Goal: Information Seeking & Learning: Learn about a topic

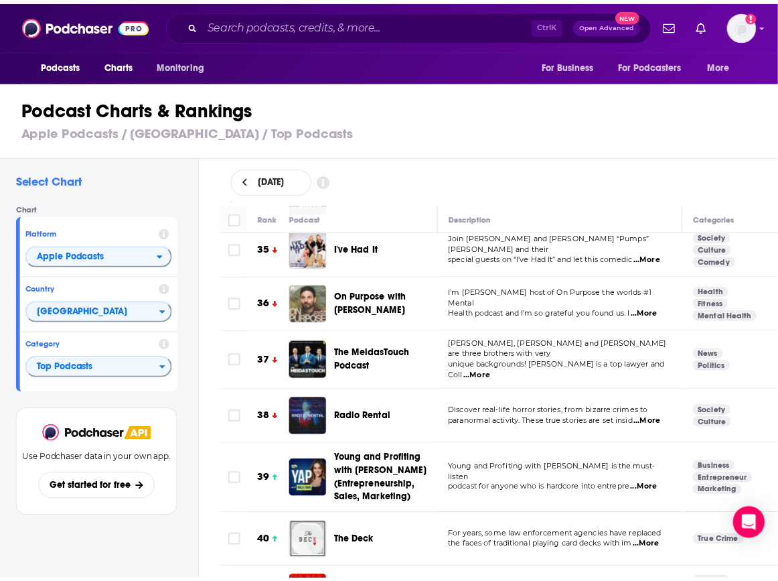
scroll to position [2077, 0]
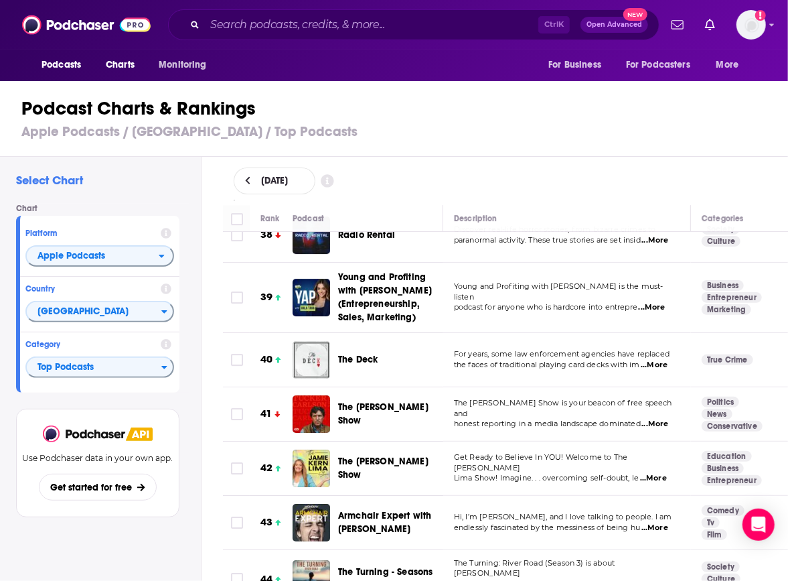
click at [361, 354] on span "The Deck" at bounding box center [358, 359] width 40 height 11
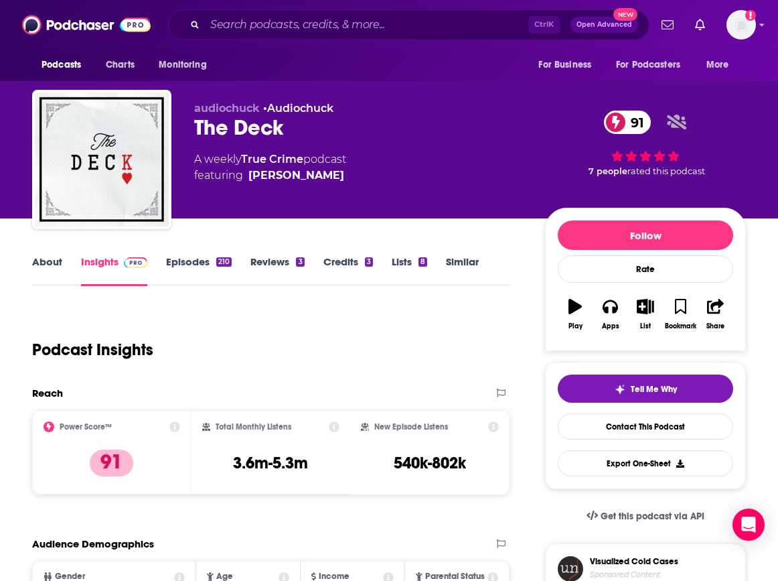
click at [746, 174] on div "91 7 people rated this podcast" at bounding box center [645, 143] width 201 height 83
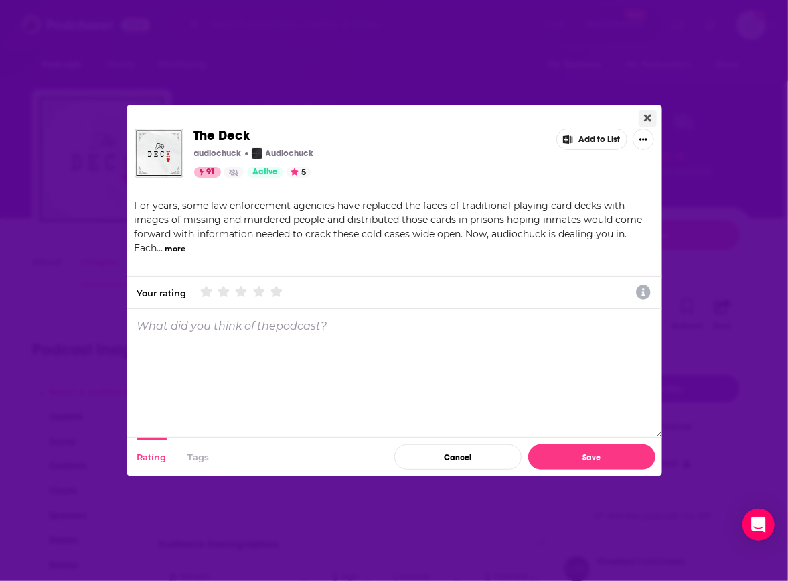
click at [651, 121] on button "Close" at bounding box center [648, 118] width 18 height 17
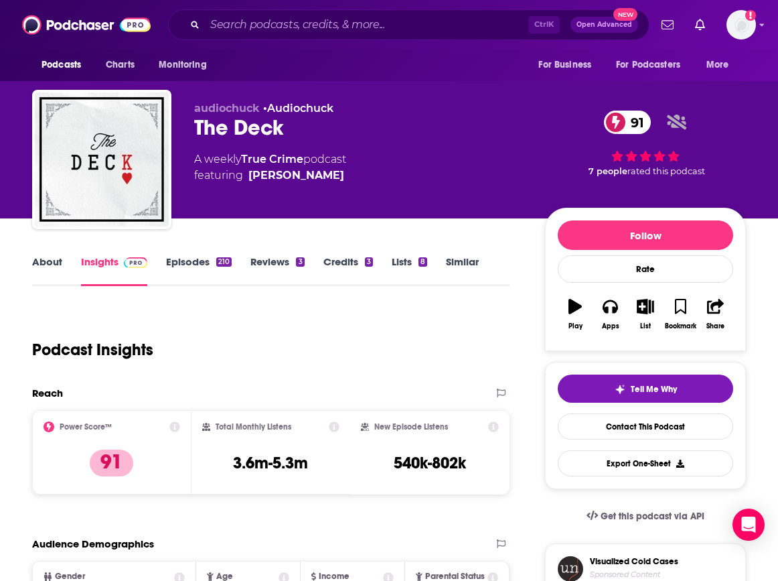
click at [0, 0] on button "Contacts" at bounding box center [0, 0] width 0 height 0
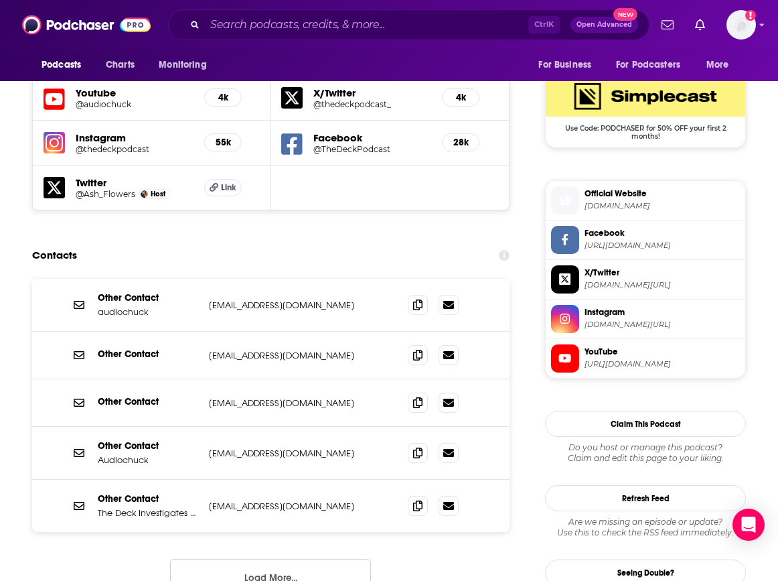
scroll to position [1202, 0]
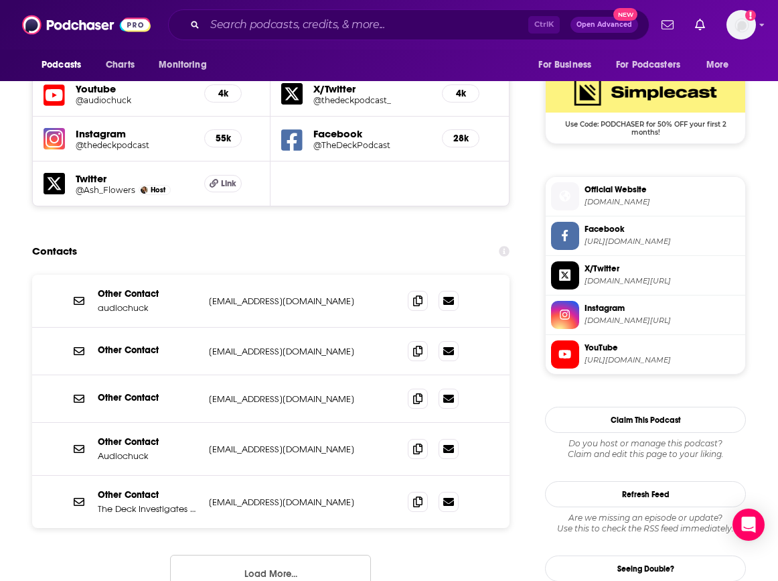
click at [0, 0] on div "Reach & Audience Content Social Contacts Charts Sponsors Details Similar" at bounding box center [0, 0] width 0 height 0
click at [0, 0] on p "Charts" at bounding box center [0, 0] width 0 height 0
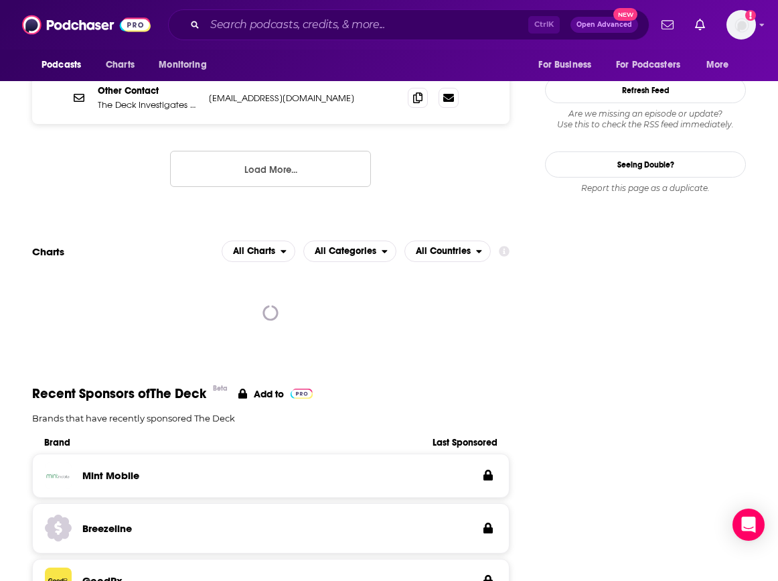
scroll to position [1608, 0]
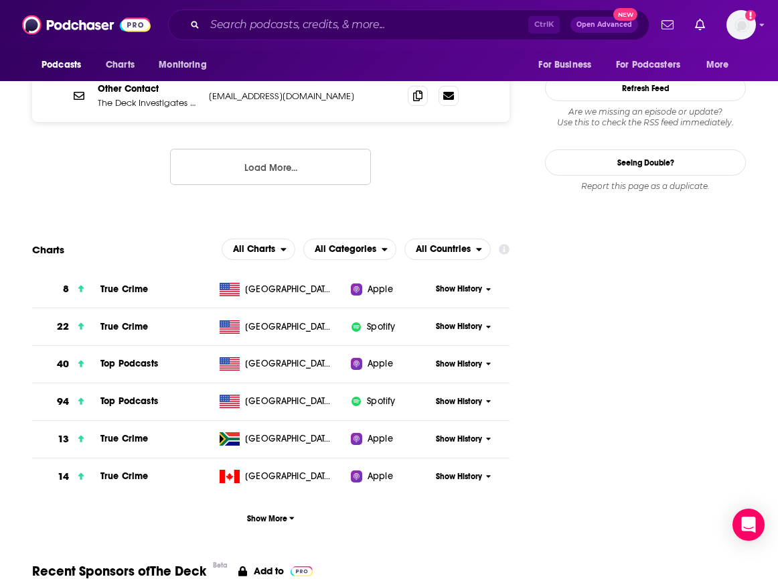
click at [482, 358] on span "Show History" at bounding box center [459, 363] width 46 height 11
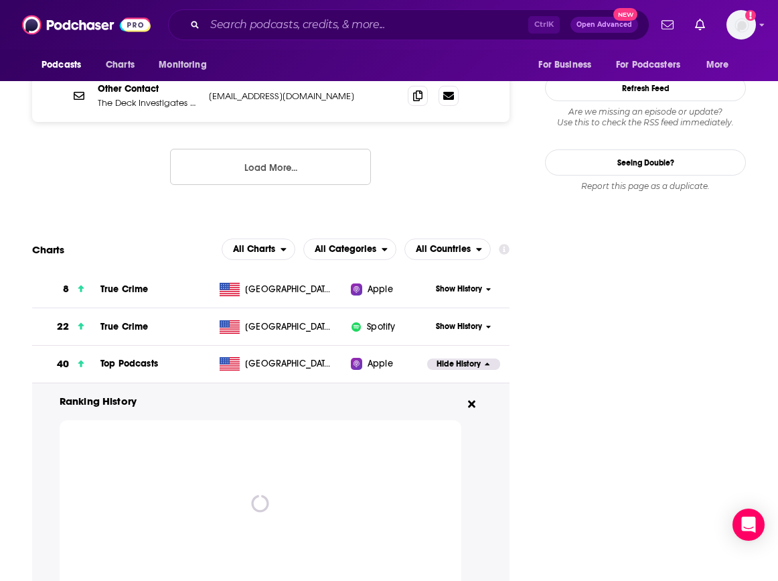
scroll to position [1742, 0]
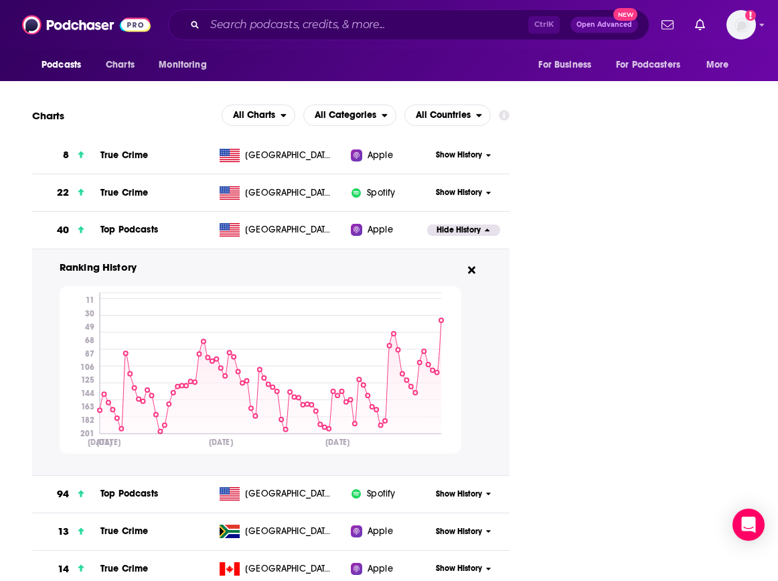
drag, startPoint x: 725, startPoint y: 271, endPoint x: 734, endPoint y: 276, distance: 10.8
click at [122, 53] on link "Charts" at bounding box center [120, 64] width 46 height 25
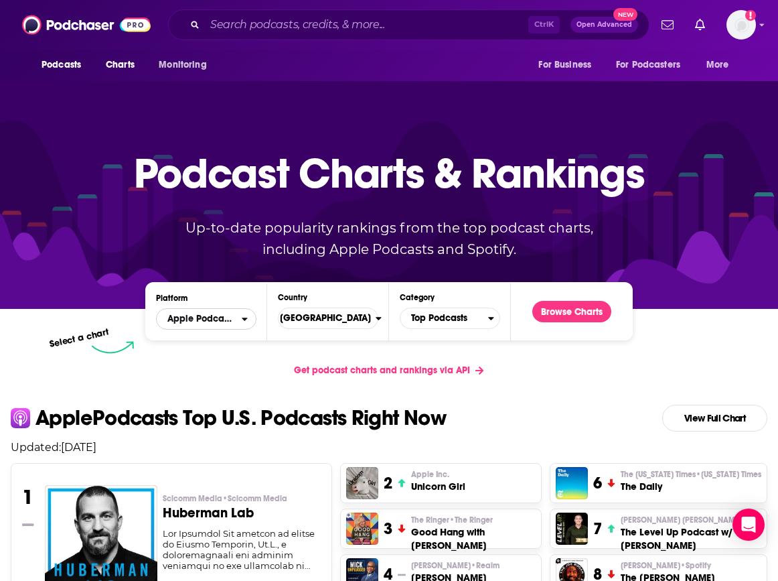
click at [238, 310] on span "Apple Podcasts" at bounding box center [199, 318] width 85 height 23
click at [225, 354] on div "Spotify" at bounding box center [206, 360] width 90 height 16
click at [576, 313] on button "Browse Charts" at bounding box center [572, 311] width 79 height 21
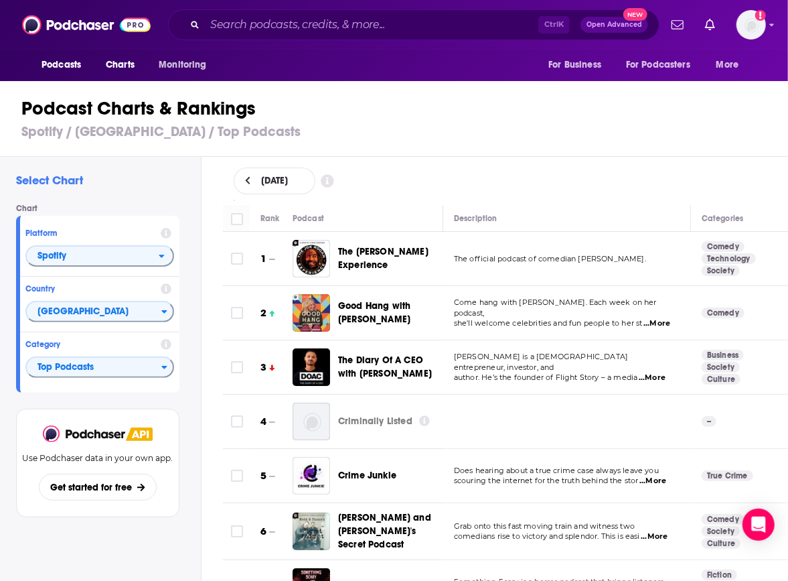
click at [758, 113] on h1 "Podcast Charts & Rankings" at bounding box center [399, 108] width 757 height 24
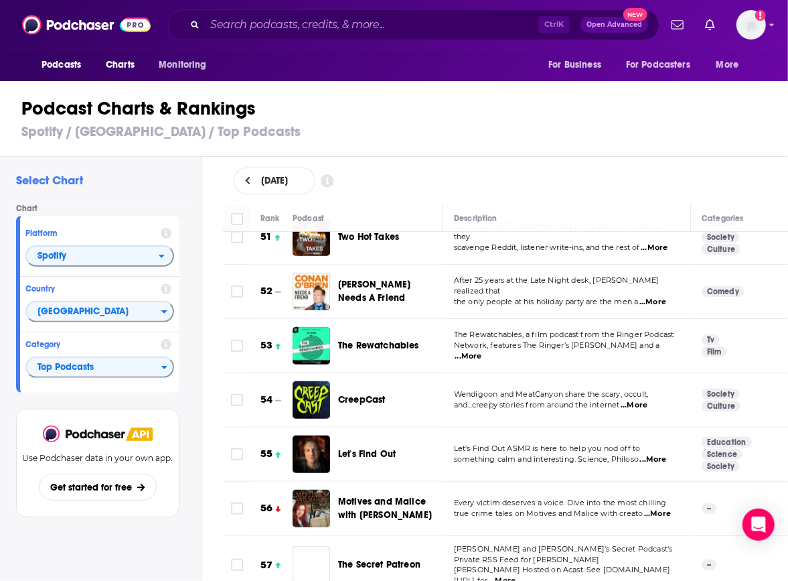
scroll to position [2814, 0]
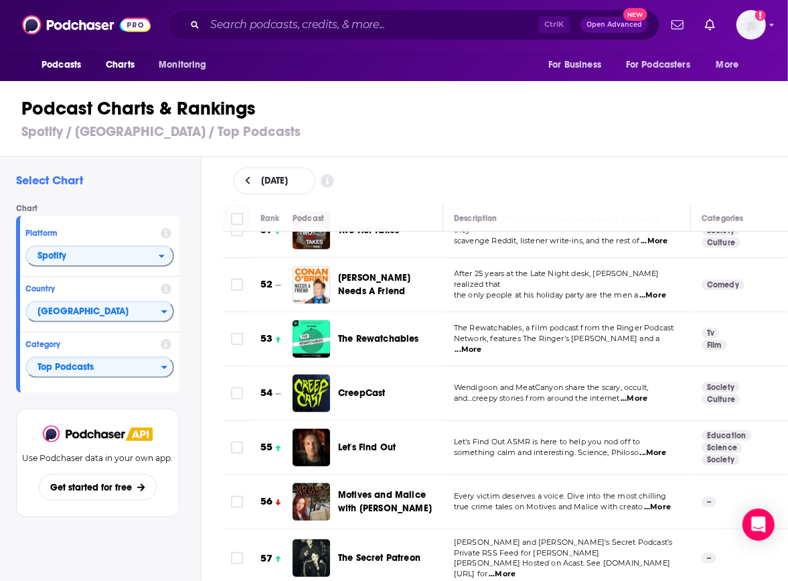
click at [734, 109] on h1 "Podcast Charts & Rankings" at bounding box center [399, 108] width 757 height 24
